Goal: Check status: Check status

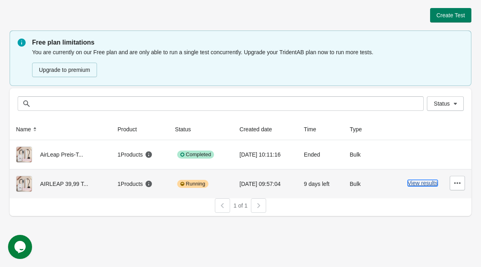
click at [421, 185] on button "View results" at bounding box center [423, 183] width 30 height 6
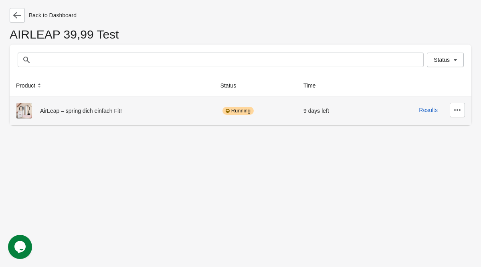
click at [423, 106] on div "Results" at bounding box center [417, 110] width 95 height 14
click at [423, 107] on button "Results" at bounding box center [428, 110] width 19 height 6
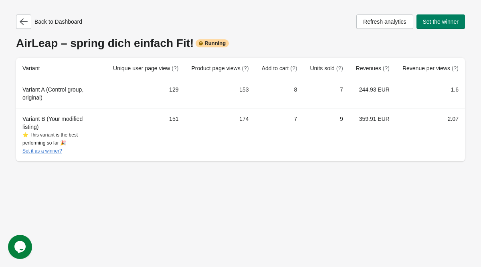
click at [251, 186] on div "Back to Dashboard Refresh analytics Set the winner AirLeap – spring dich einfac…" at bounding box center [240, 133] width 481 height 267
